Goal: Use online tool/utility: Utilize a website feature to perform a specific function

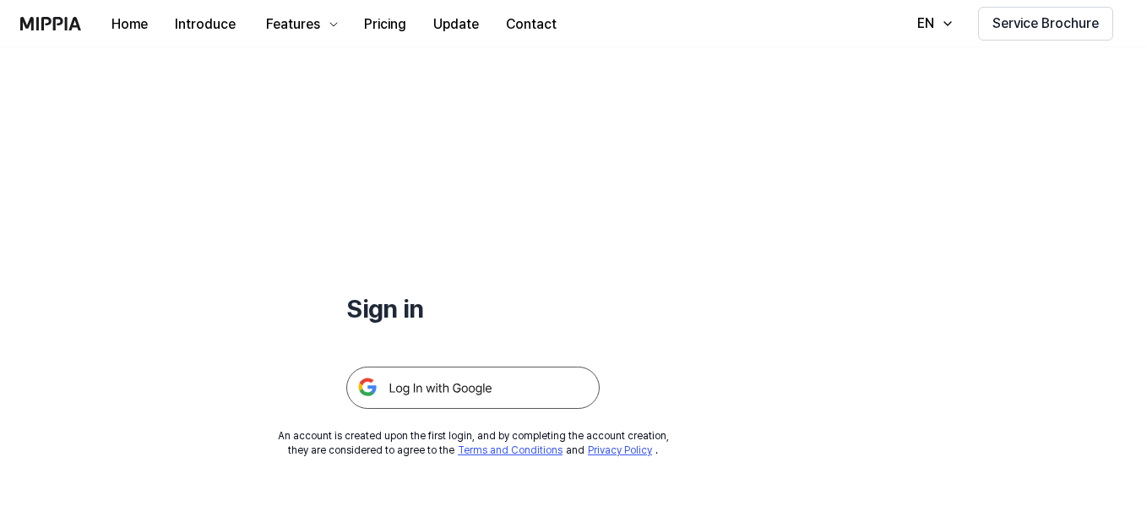
click at [587, 320] on h1 "Sign in" at bounding box center [472, 307] width 253 height 35
click at [509, 399] on img at bounding box center [472, 387] width 253 height 42
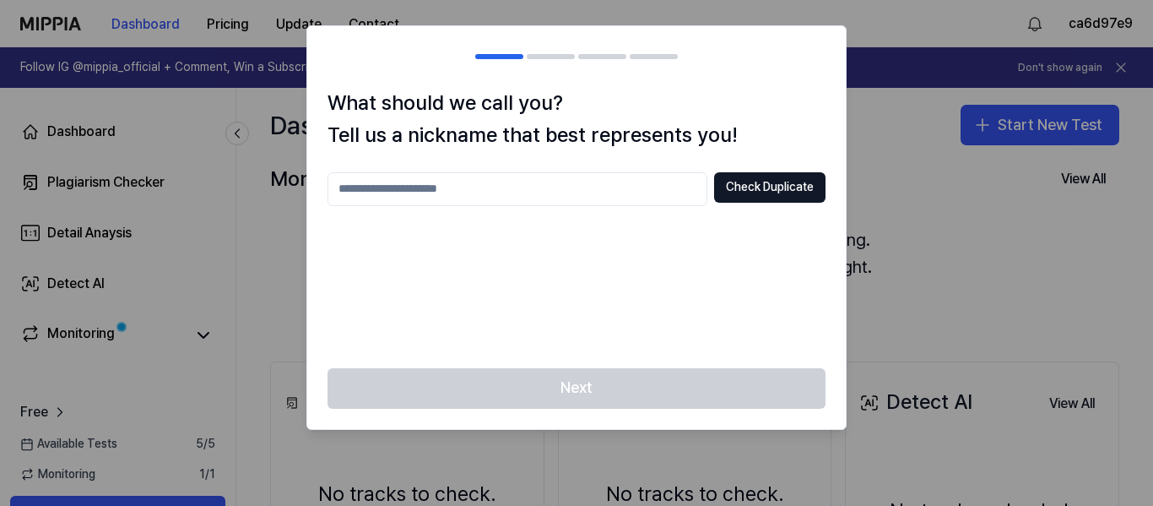
click at [610, 179] on input "text" at bounding box center [518, 189] width 380 height 34
type input "****"
click at [724, 188] on button "Check Duplicate" at bounding box center [769, 187] width 111 height 30
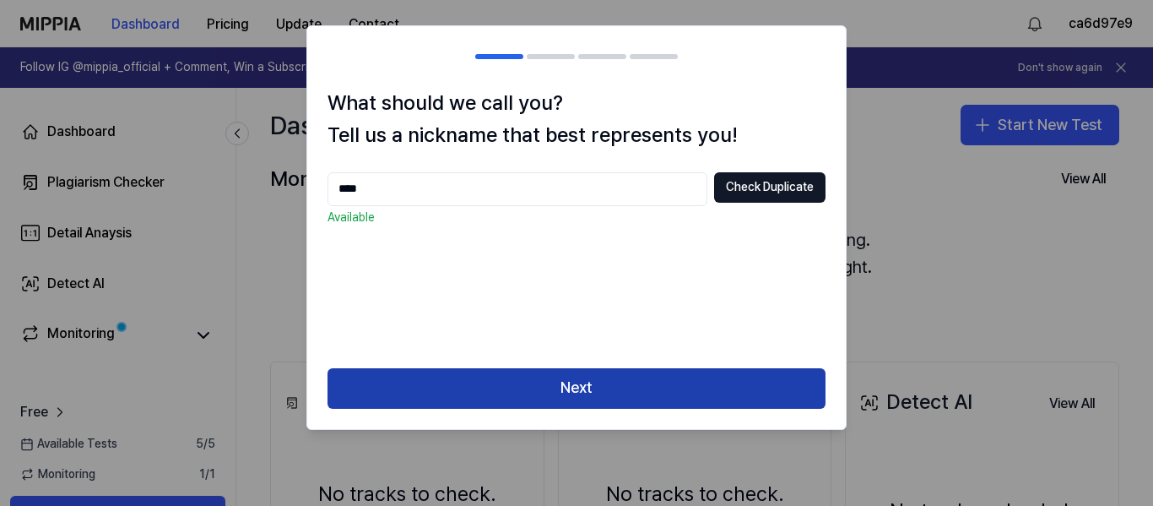
click at [627, 375] on button "Next" at bounding box center [577, 388] width 498 height 41
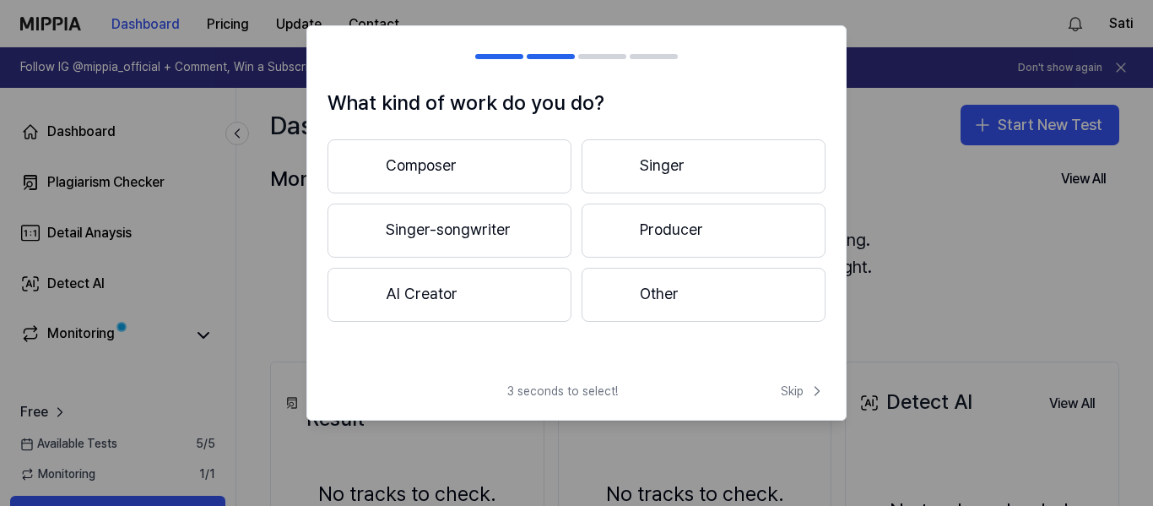
click at [523, 169] on button "Composer" at bounding box center [450, 166] width 244 height 54
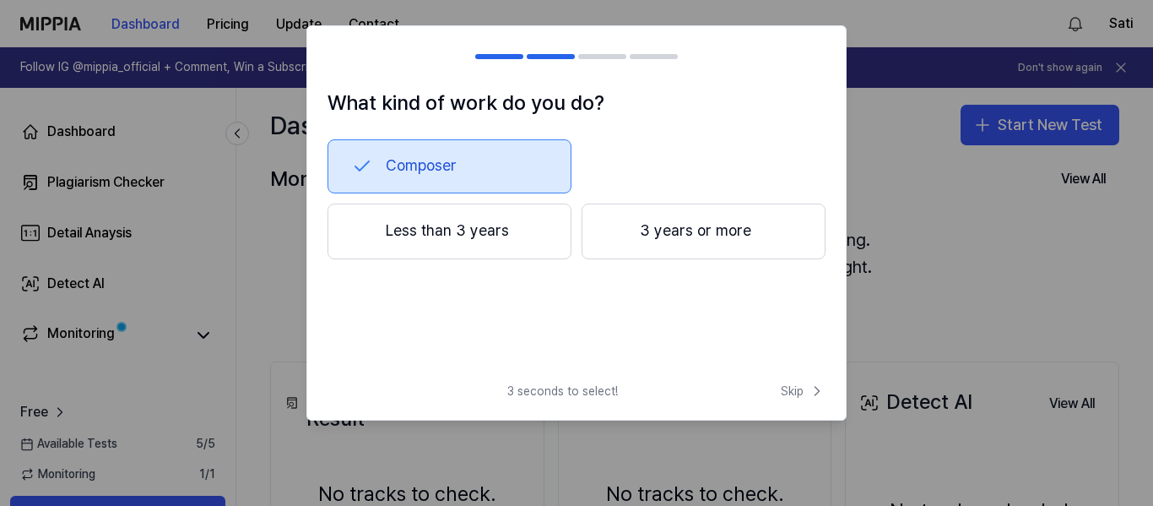
click at [697, 239] on button "3 years or more" at bounding box center [704, 231] width 244 height 56
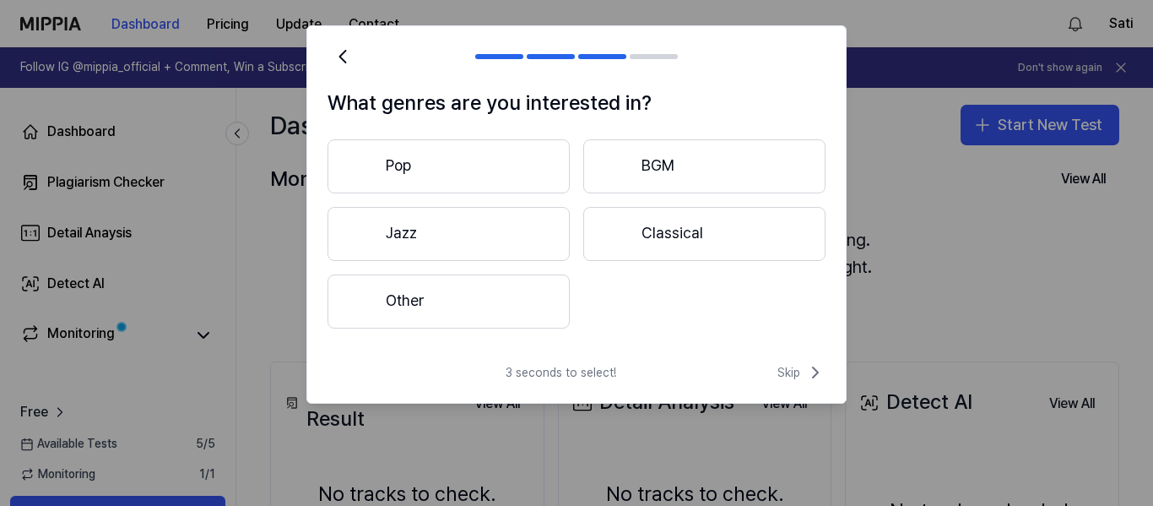
click at [507, 308] on button "Other" at bounding box center [449, 301] width 242 height 54
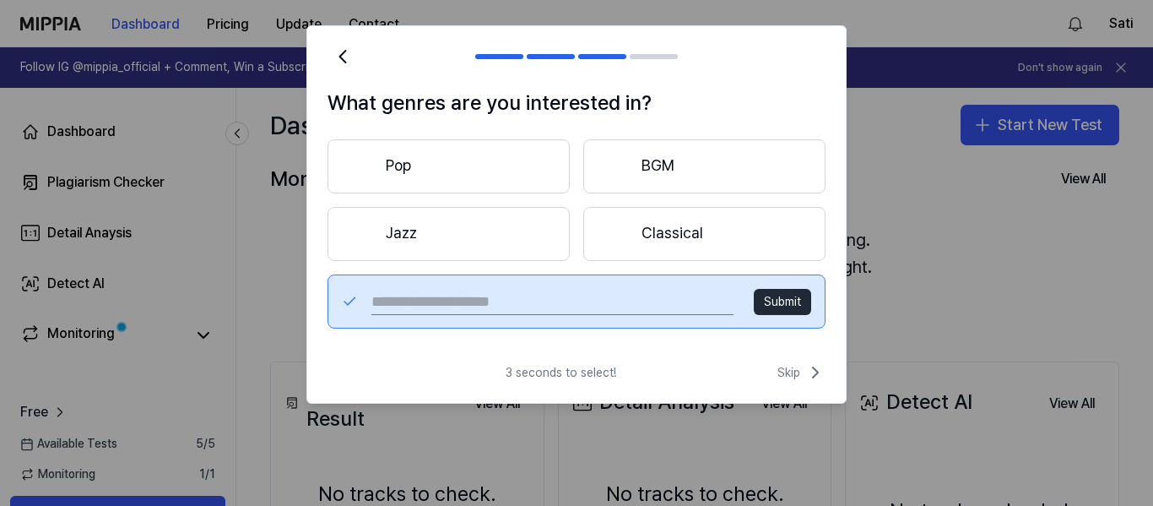
click at [489, 302] on input "text" at bounding box center [552, 301] width 362 height 27
type input "**********"
click at [775, 303] on button "Submit" at bounding box center [782, 302] width 57 height 27
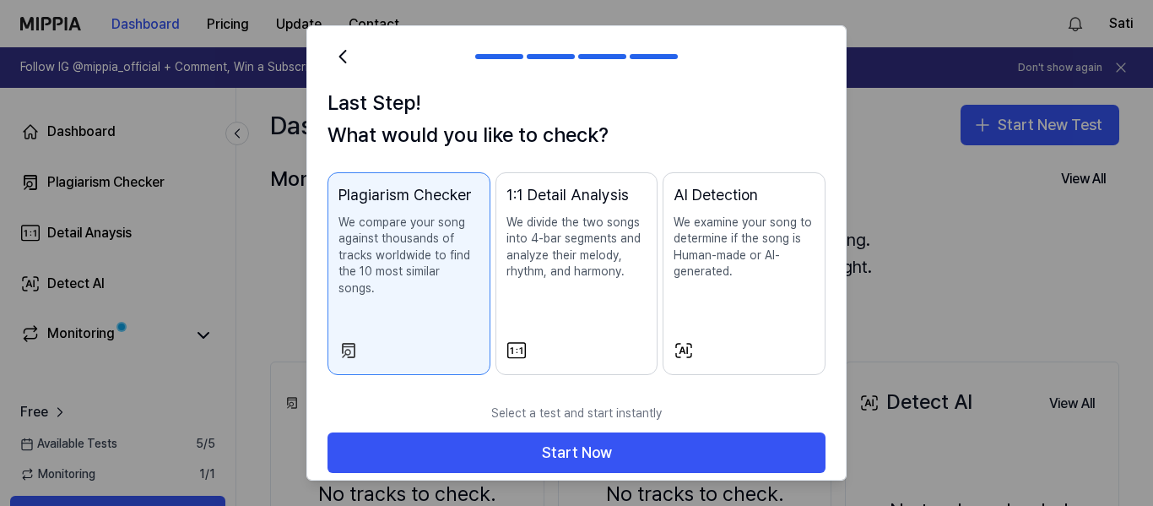
click at [713, 278] on p "We examine your song to determine if the song is Human-made or AI-generated." at bounding box center [744, 247] width 141 height 66
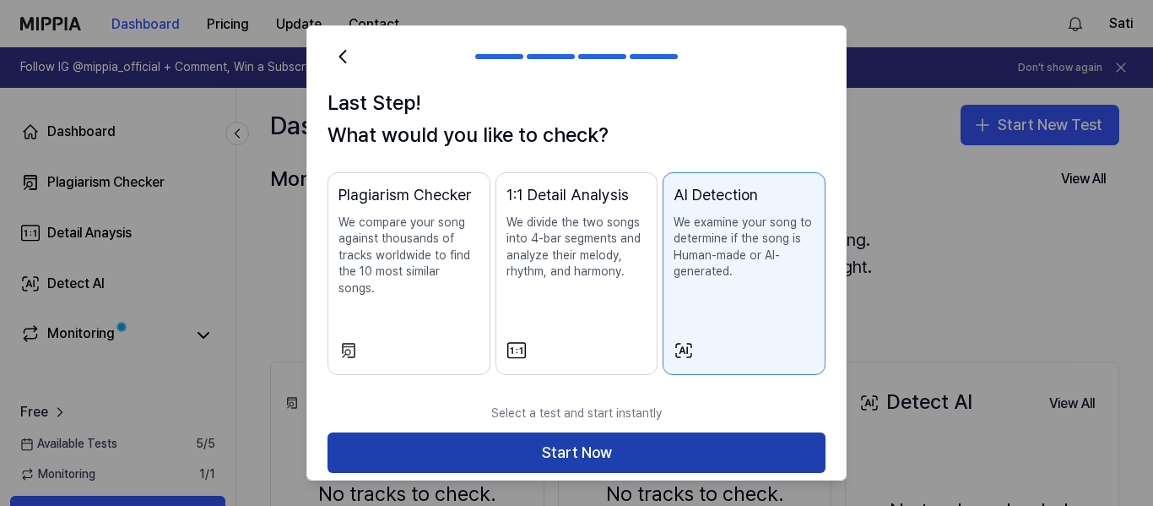
click at [588, 432] on button "Start Now" at bounding box center [577, 452] width 498 height 41
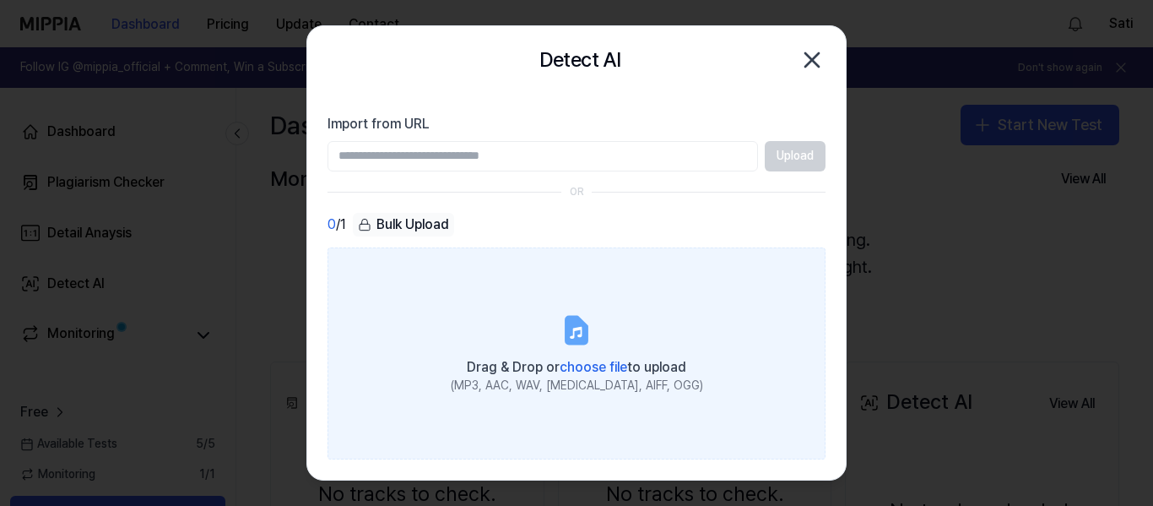
click at [516, 303] on label "Drag & Drop or choose file to upload (MP3, AAC, WAV, [MEDICAL_DATA], AIFF, OGG)" at bounding box center [577, 353] width 498 height 212
click at [0, 0] on input "Drag & Drop or choose file to upload (MP3, AAC, WAV, [MEDICAL_DATA], AIFF, OGG)" at bounding box center [0, 0] width 0 height 0
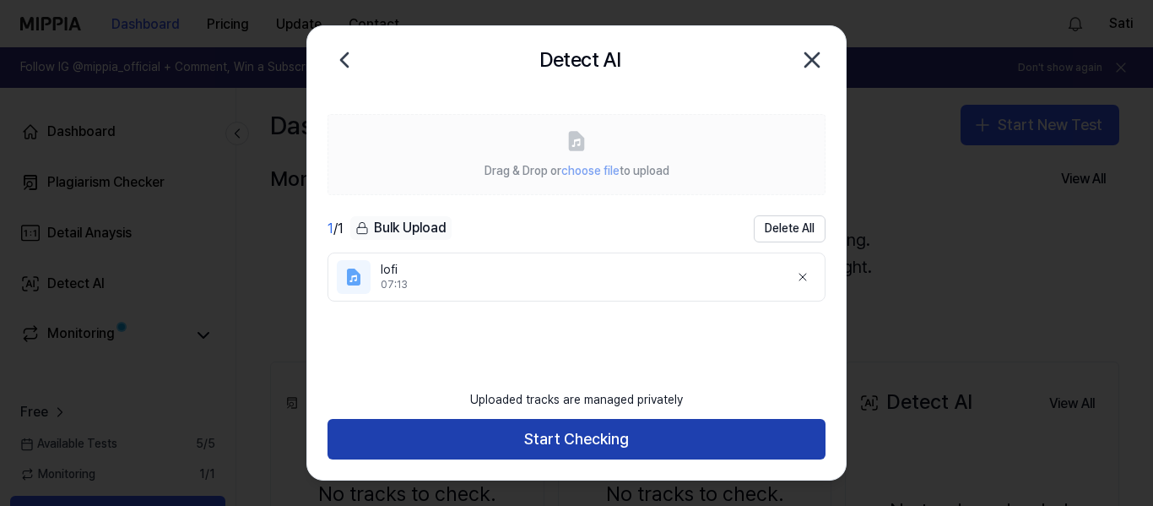
click at [637, 428] on button "Start Checking" at bounding box center [577, 439] width 498 height 41
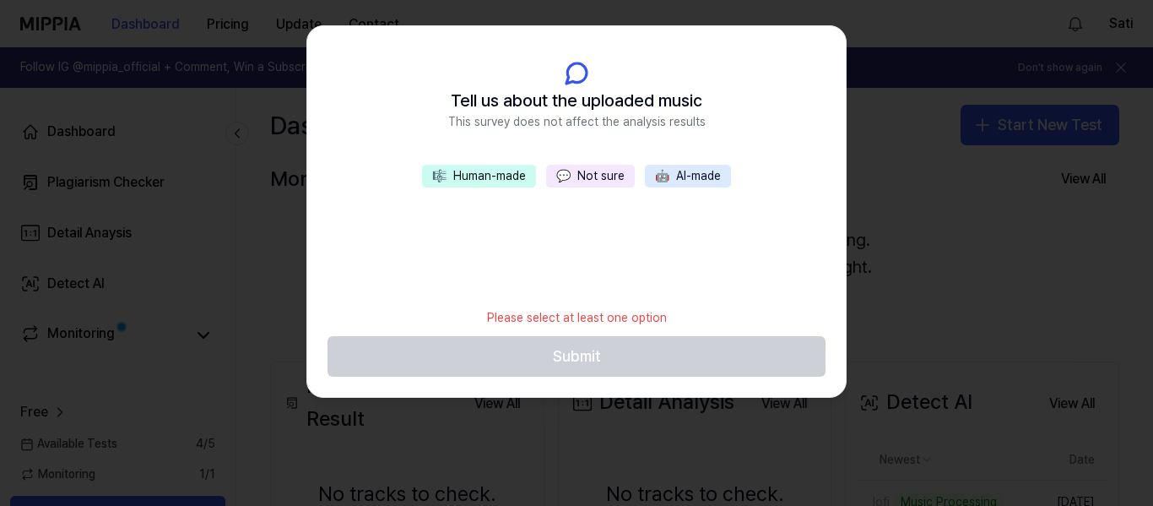
click at [497, 174] on button "🎼 Human-made" at bounding box center [479, 177] width 114 height 24
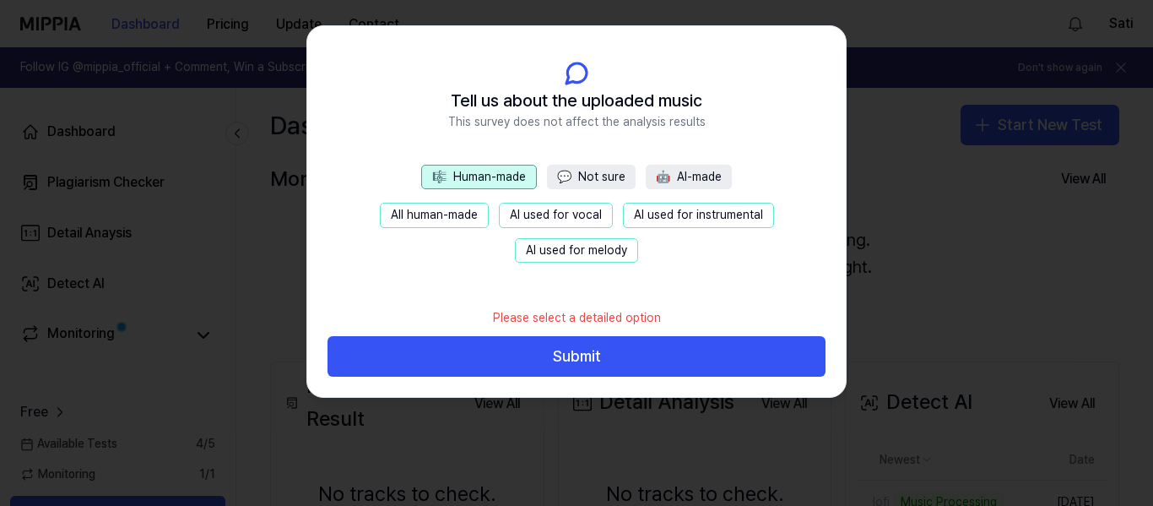
click at [442, 214] on button "All human-made" at bounding box center [434, 215] width 109 height 25
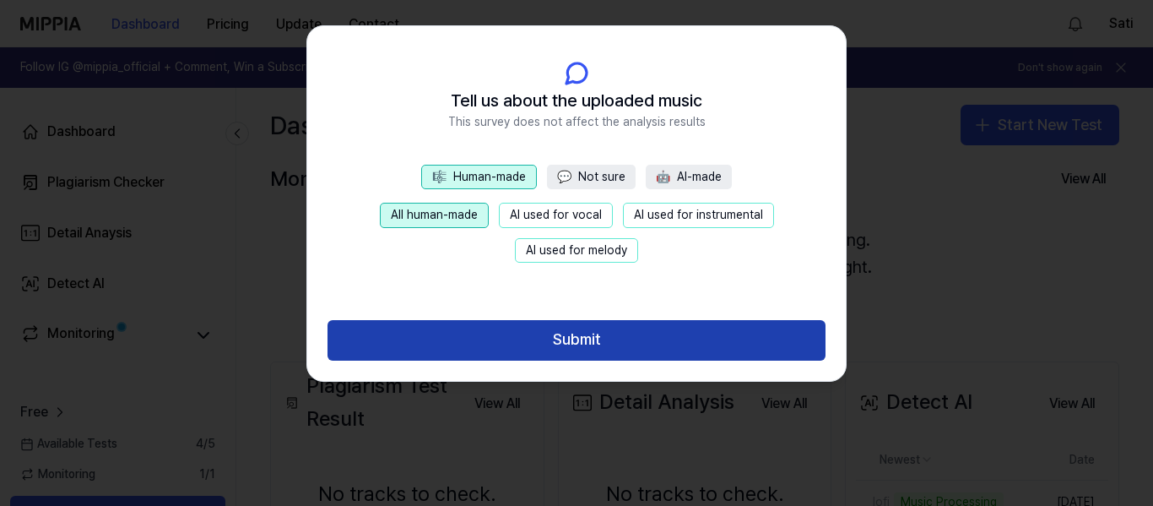
click at [514, 329] on button "Submit" at bounding box center [577, 340] width 498 height 41
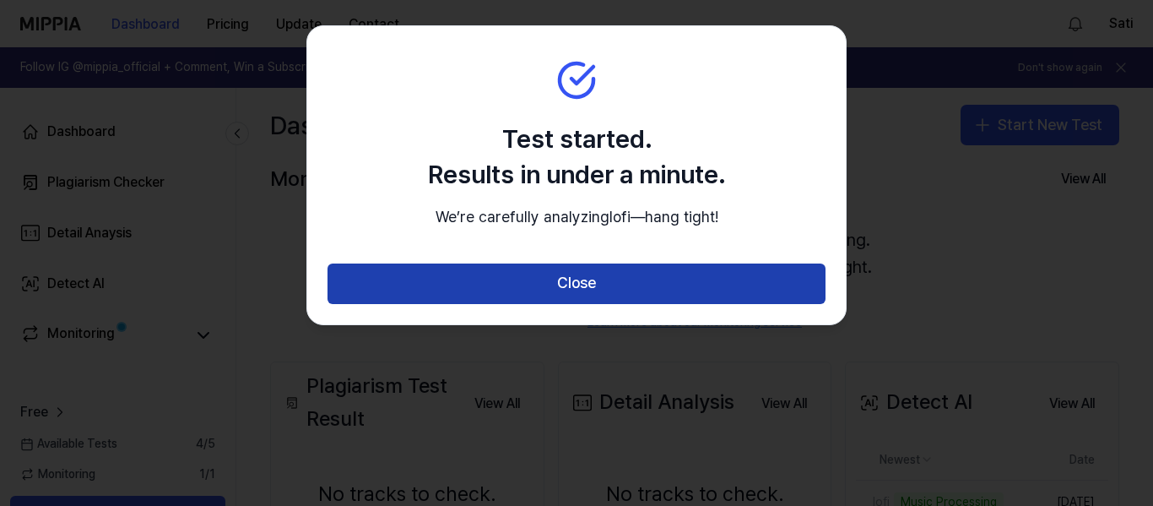
click at [495, 300] on button "Close" at bounding box center [577, 283] width 498 height 41
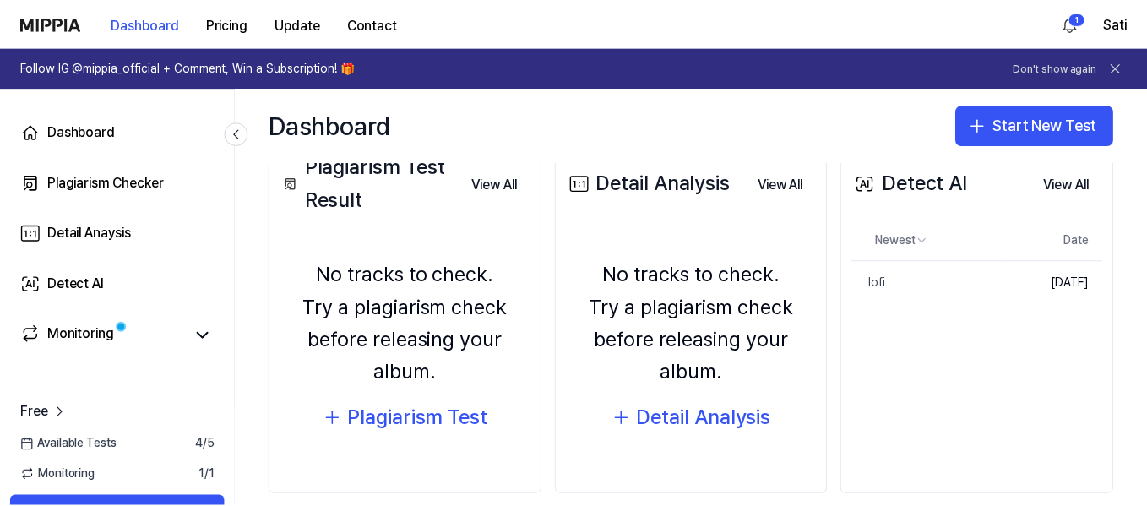
scroll to position [241, 0]
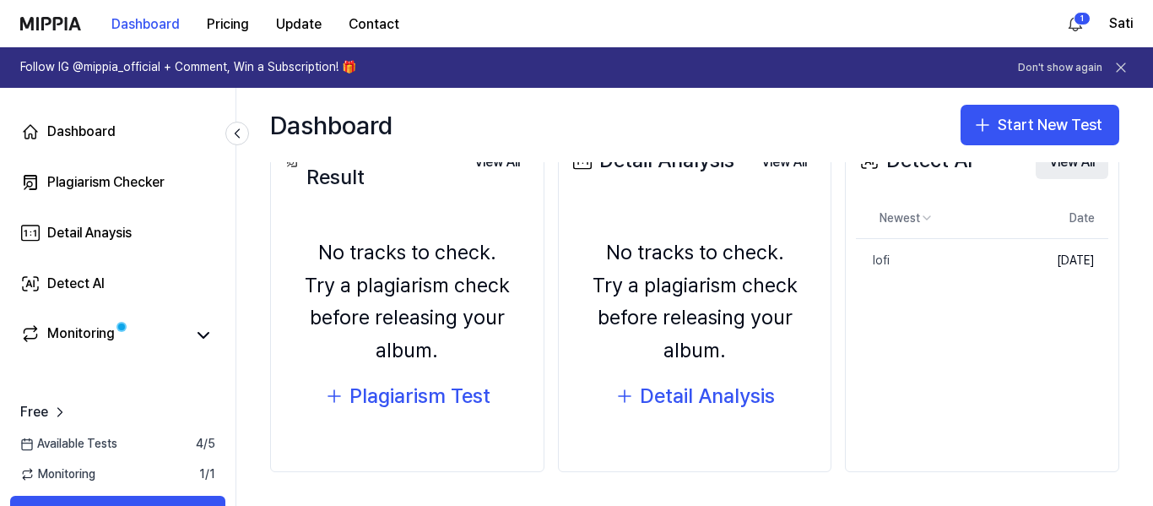
click at [1066, 162] on button "View All" at bounding box center [1072, 162] width 73 height 34
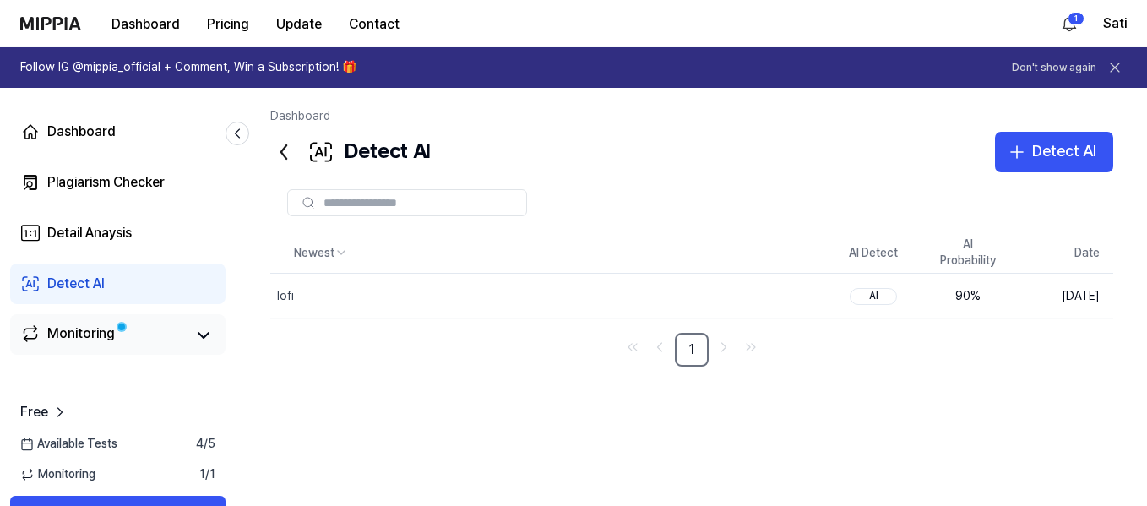
click at [138, 333] on link "Monitoring" at bounding box center [102, 335] width 165 height 24
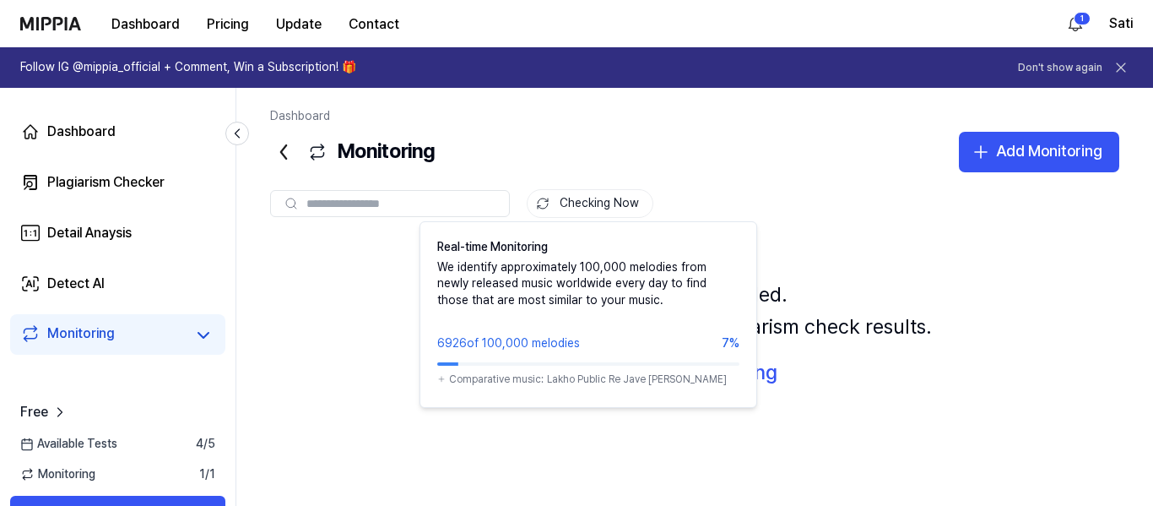
click at [602, 203] on button "Checking Now" at bounding box center [590, 203] width 127 height 29
